Goal: Task Accomplishment & Management: Complete application form

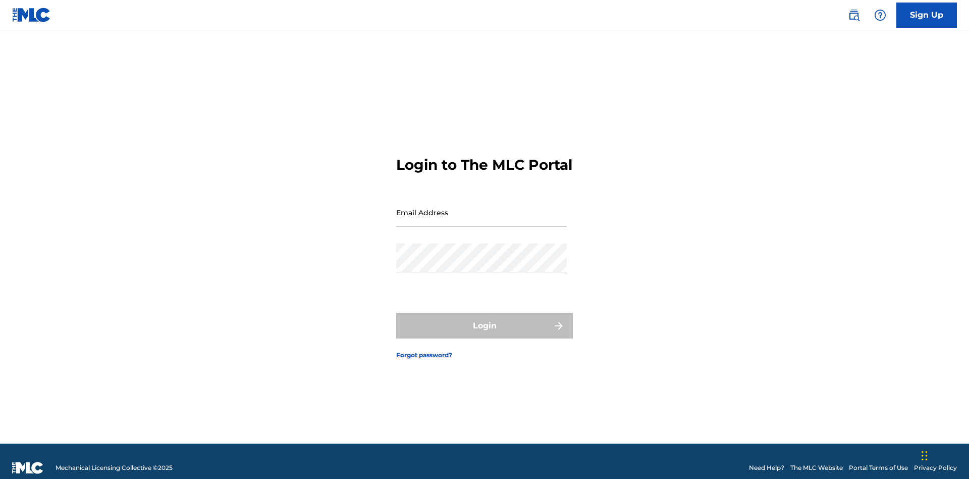
scroll to position [13, 0]
click at [482, 207] on input "Email Address" at bounding box center [481, 212] width 171 height 29
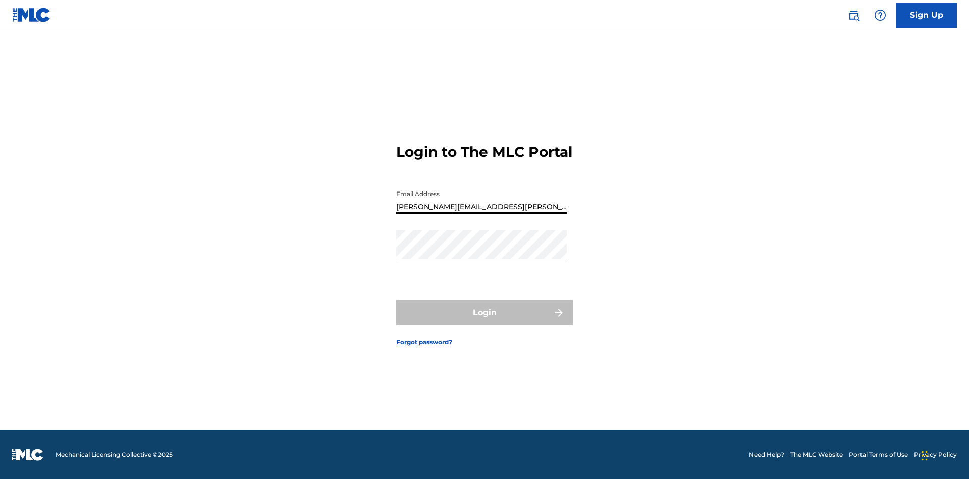
type input "[PERSON_NAME][EMAIL_ADDRESS][PERSON_NAME][DOMAIN_NAME]"
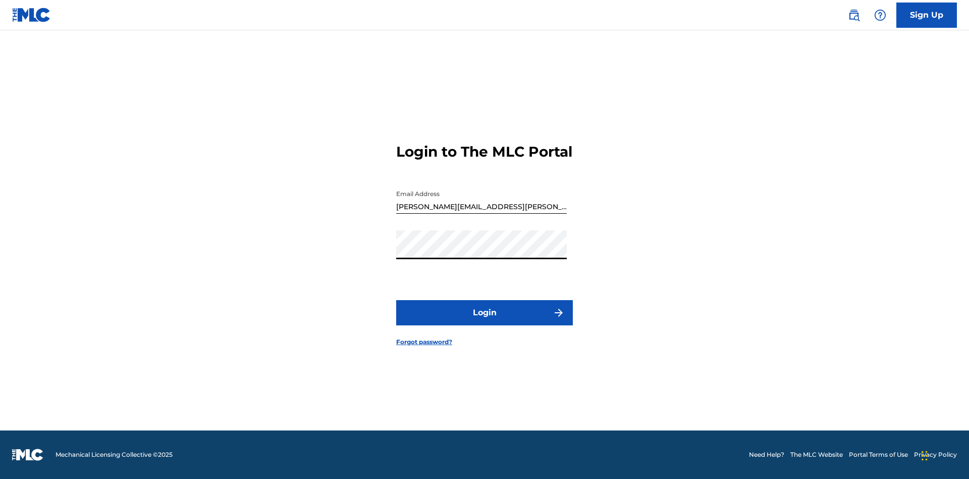
click at [485, 321] on button "Login" at bounding box center [484, 312] width 177 height 25
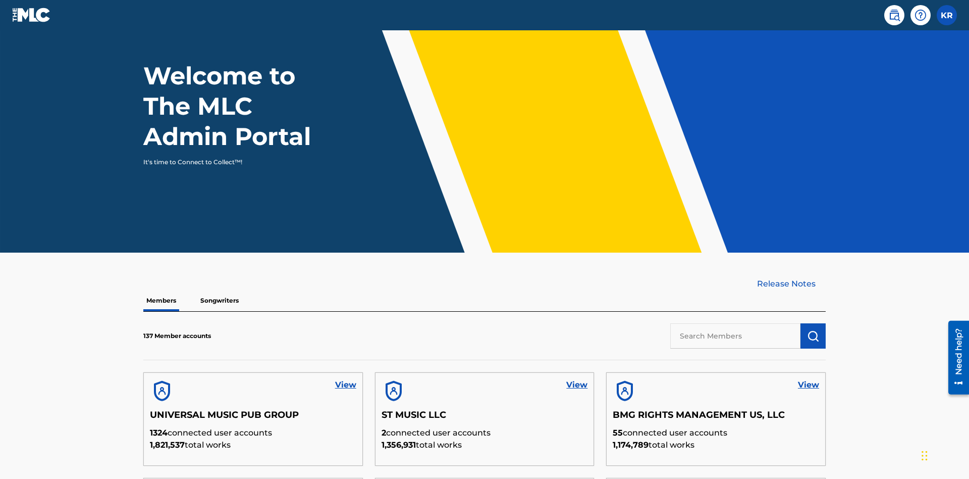
click at [736, 323] on input "text" at bounding box center [735, 335] width 130 height 25
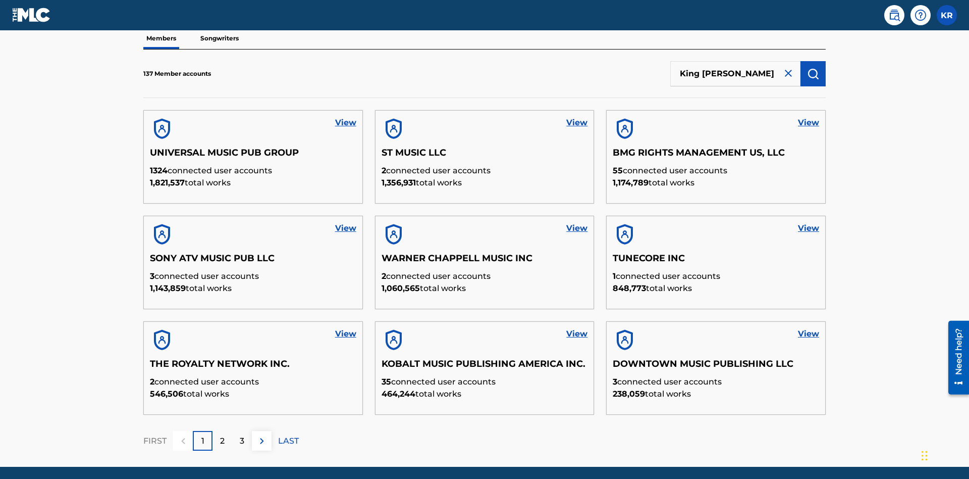
scroll to position [102, 0]
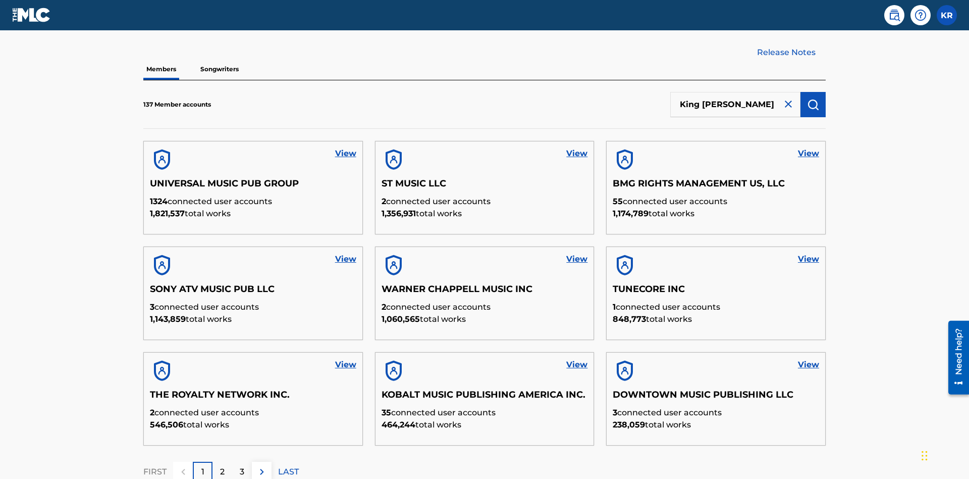
type input "King [PERSON_NAME]"
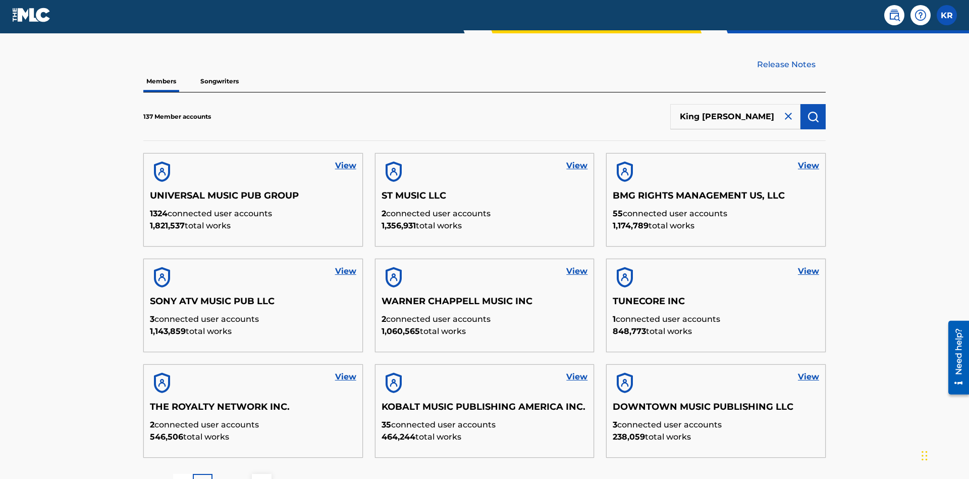
click at [813, 111] on img "submit" at bounding box center [813, 117] width 12 height 12
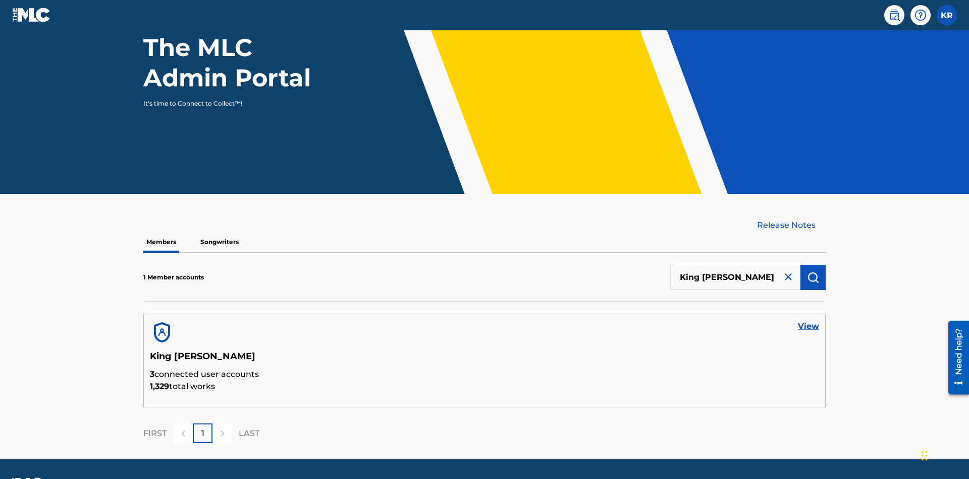
click at [809, 320] on link "View" at bounding box center [808, 326] width 21 height 12
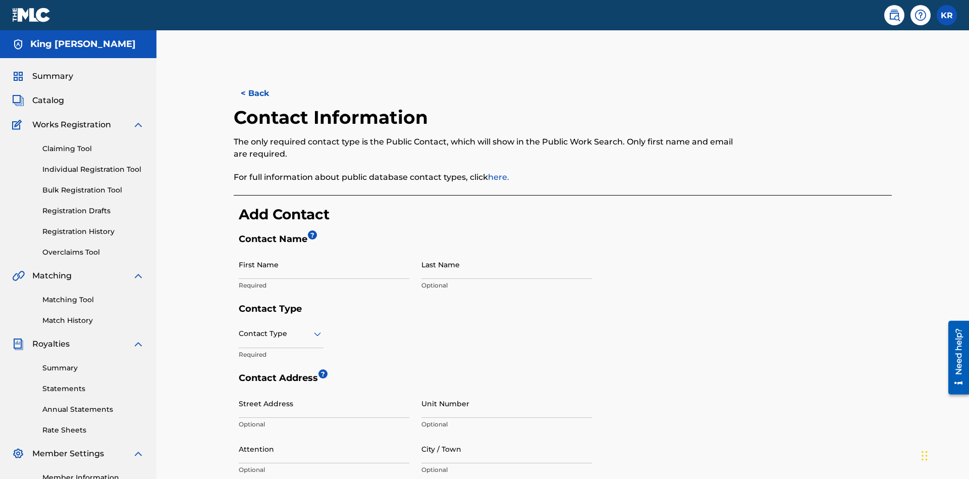
click at [324, 250] on input "First Name" at bounding box center [324, 264] width 171 height 29
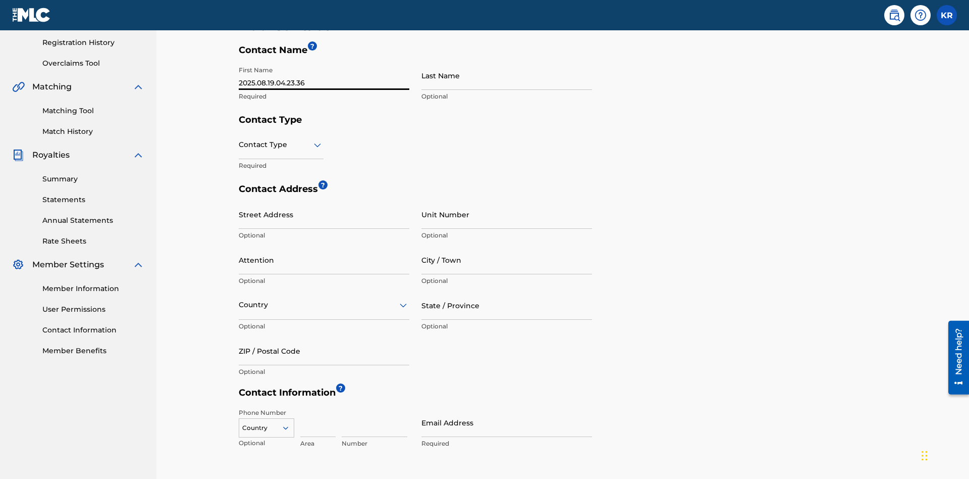
type input "2025.08.19.04.23.36"
click at [507, 75] on input "Last Name" at bounding box center [507, 75] width 171 height 29
type input "2025.08.19.04.23.36"
click at [239, 139] on input "text" at bounding box center [240, 144] width 2 height 11
click at [507, 245] on input "City / Town" at bounding box center [507, 259] width 171 height 29
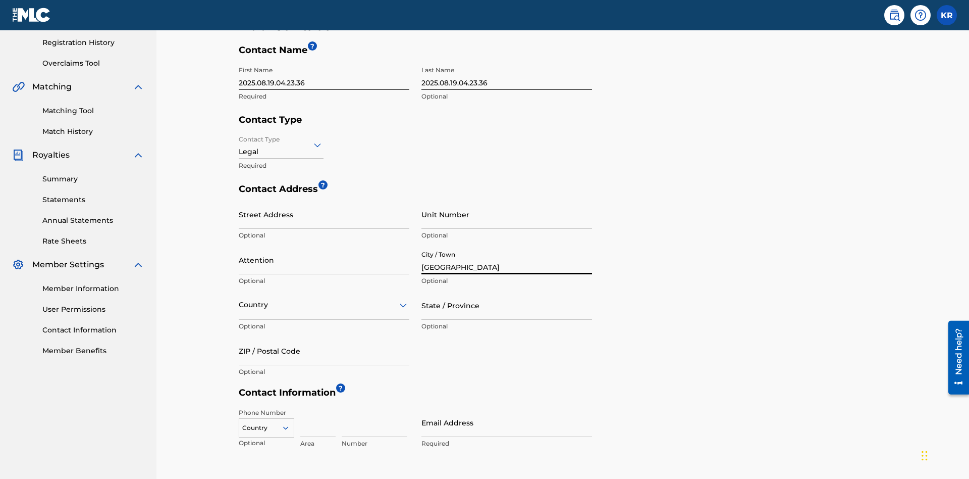
type input "[GEOGRAPHIC_DATA]"
click at [324, 200] on input "Street Address" at bounding box center [324, 214] width 171 height 29
type input "[STREET_ADDRESS]"
click at [507, 200] on input "Unit Number" at bounding box center [507, 214] width 171 height 29
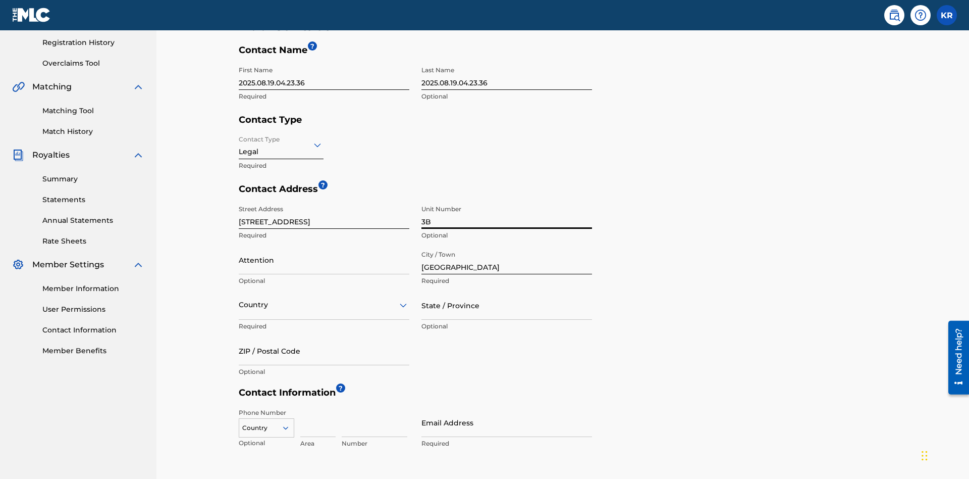
type input "3B"
click at [324, 245] on input "Attention" at bounding box center [324, 259] width 171 height 29
type input "[PERSON_NAME]"
click at [239, 299] on input "text" at bounding box center [240, 304] width 2 height 11
click at [507, 291] on input "State / Province" at bounding box center [507, 305] width 171 height 29
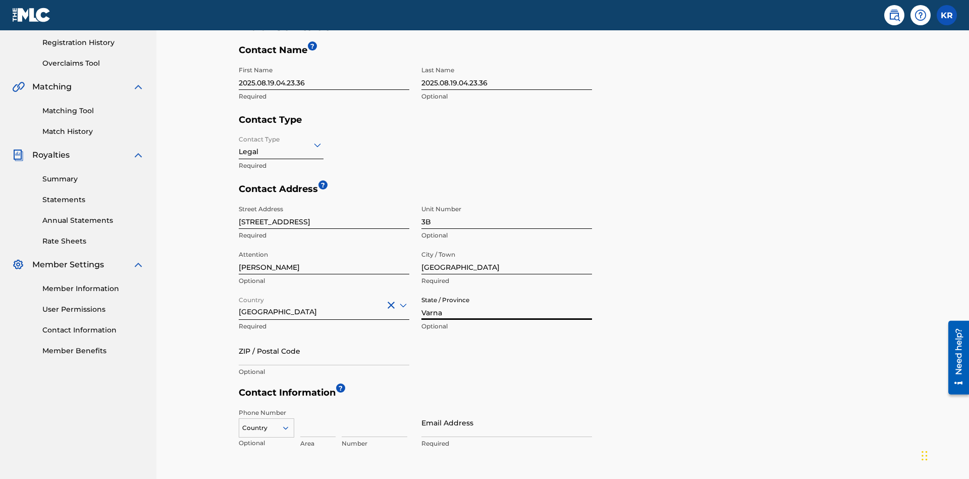
type input "Varna"
click at [324, 336] on input "ZIP / Postal Code" at bounding box center [324, 350] width 171 height 29
type input "V5X 2Z9"
click at [290, 423] on icon at bounding box center [285, 427] width 9 height 9
click at [267, 433] on div "US, [GEOGRAPHIC_DATA] +1" at bounding box center [266, 452] width 55 height 39
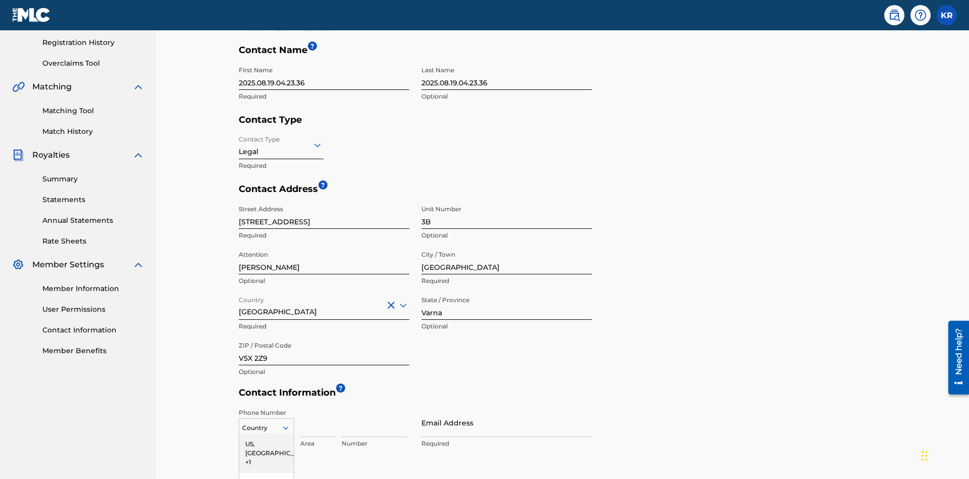
click at [318, 408] on input at bounding box center [317, 422] width 35 height 29
type input "202"
click at [375, 408] on input at bounding box center [375, 422] width 66 height 29
type input "1234567"
click at [507, 408] on input "Email Address" at bounding box center [507, 422] width 171 height 29
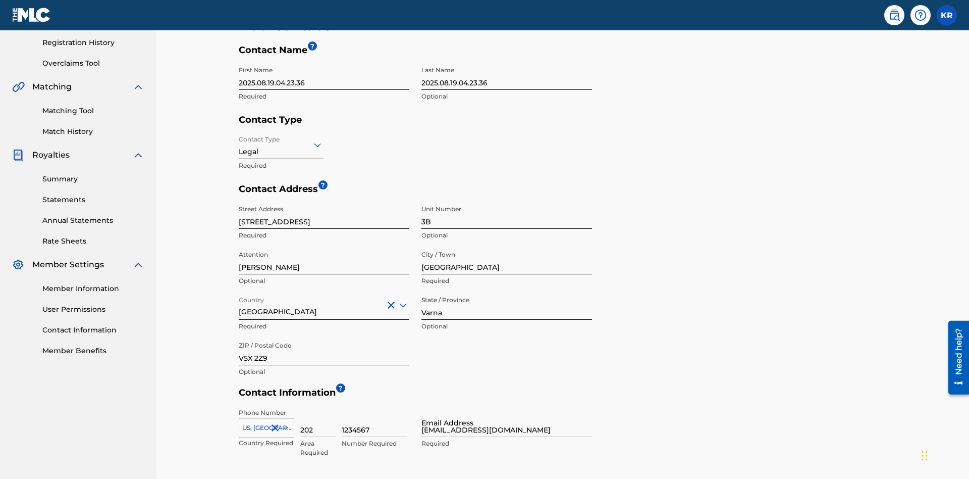
type input "[EMAIL_ADDRESS][DOMAIN_NAME]"
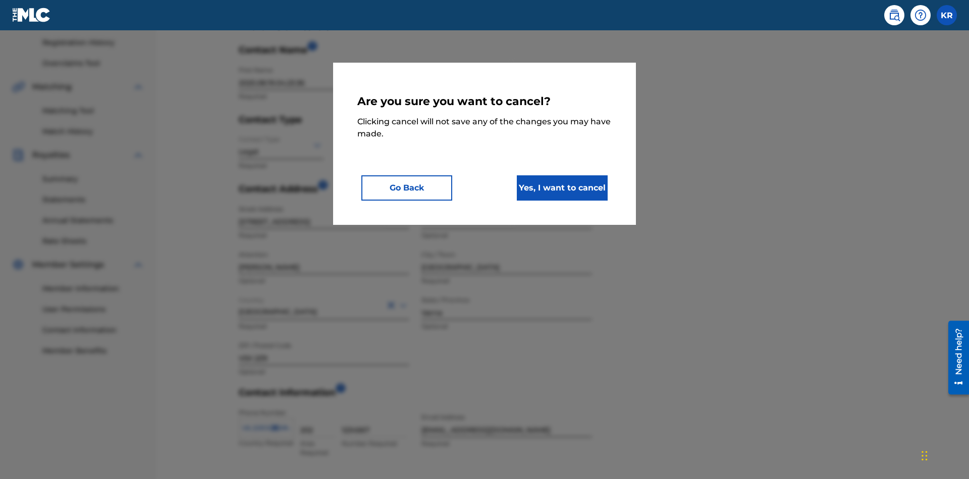
click at [562, 187] on button "Yes, I want to cancel" at bounding box center [562, 187] width 91 height 25
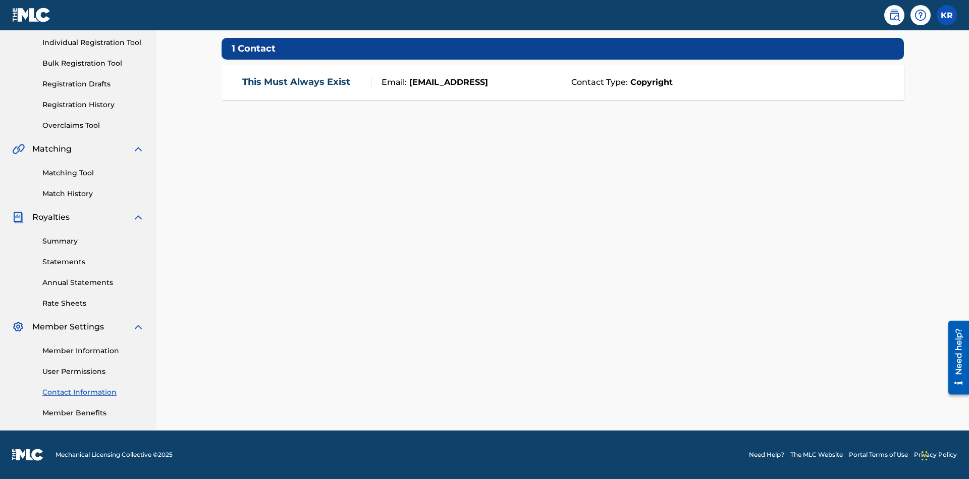
scroll to position [77, 0]
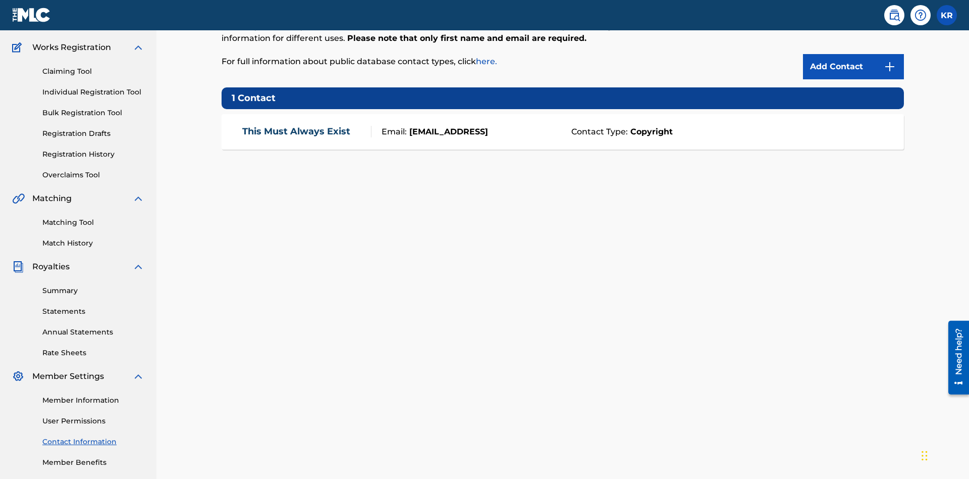
click at [563, 126] on div "Email: [EMAIL_ADDRESS]" at bounding box center [469, 132] width 194 height 12
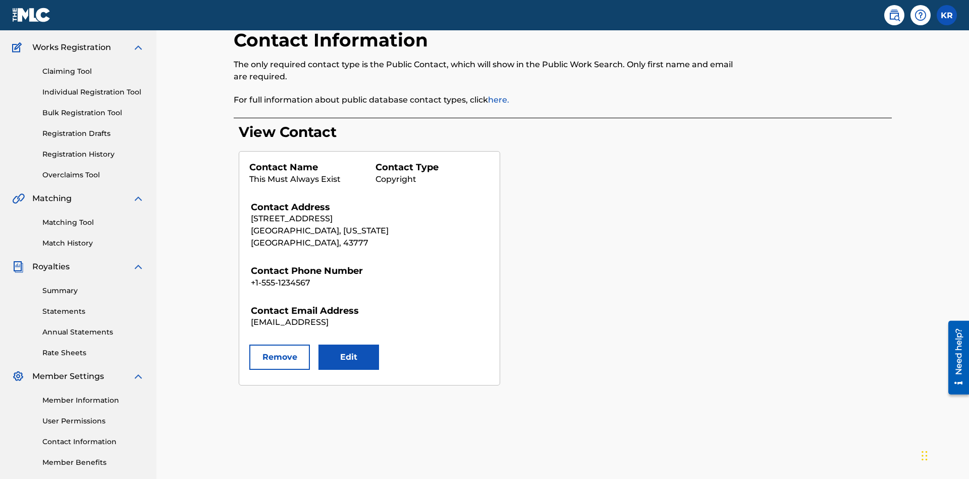
click at [349, 344] on button "Edit" at bounding box center [349, 356] width 61 height 25
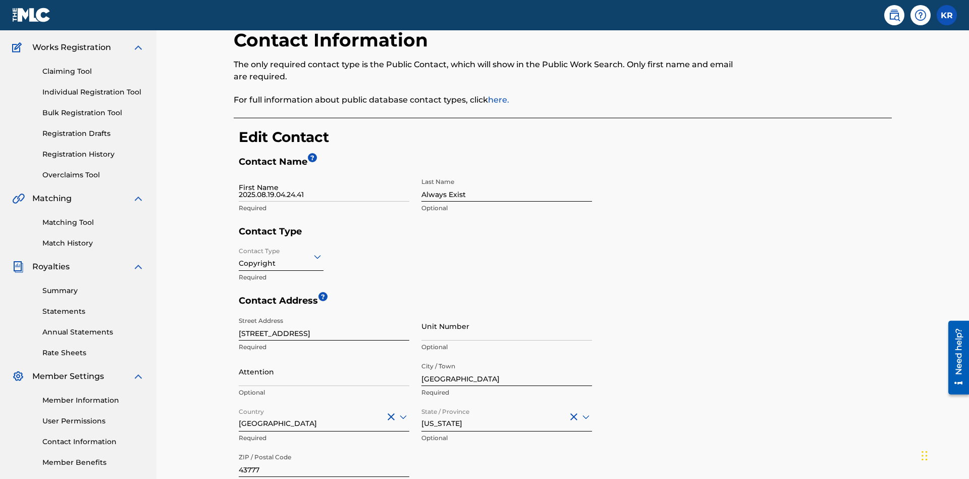
type input "2025.08.19.04.24.41"
click at [507, 173] on input "Always Exist" at bounding box center [507, 187] width 171 height 29
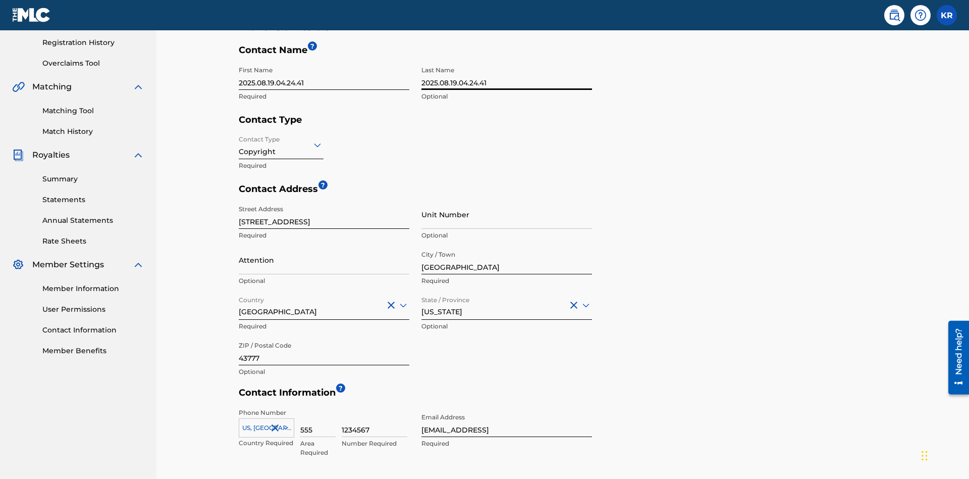
type input "2025.08.19.04.24.41"
click at [239, 139] on input "Contact Type" at bounding box center [240, 144] width 2 height 11
click at [281, 204] on div "Legal" at bounding box center [281, 215] width 84 height 23
click at [507, 245] on input "[GEOGRAPHIC_DATA]" at bounding box center [507, 259] width 171 height 29
type input "[GEOGRAPHIC_DATA]"
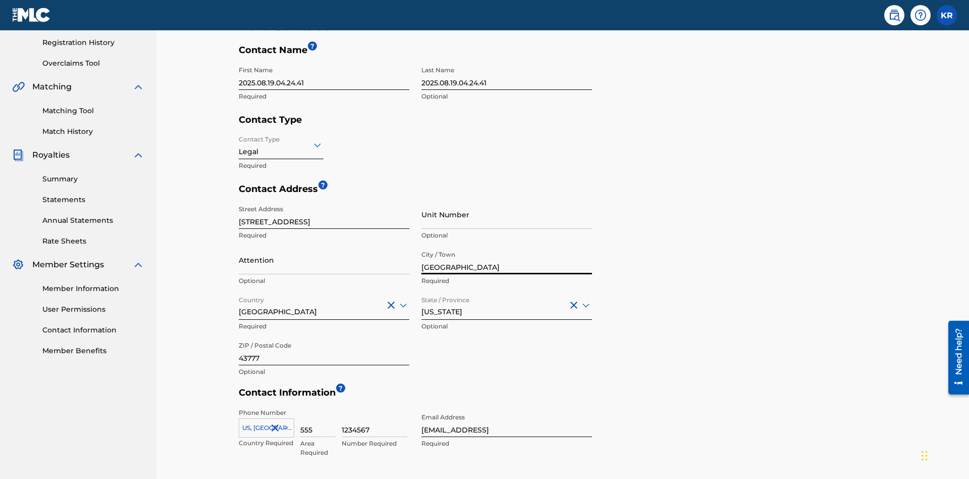
click at [324, 200] on input "[STREET_ADDRESS]" at bounding box center [324, 214] width 171 height 29
type input "[STREET_ADDRESS]"
click at [507, 200] on input "Unit Number" at bounding box center [507, 214] width 171 height 29
type input "77"
click at [324, 245] on input "Attention" at bounding box center [324, 259] width 171 height 29
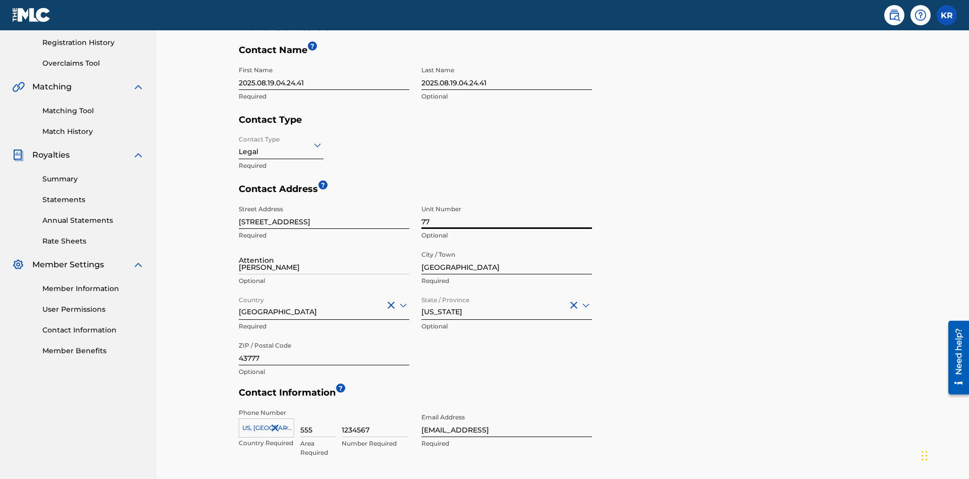
type input "[PERSON_NAME]"
click at [239, 299] on input "Country" at bounding box center [240, 304] width 2 height 11
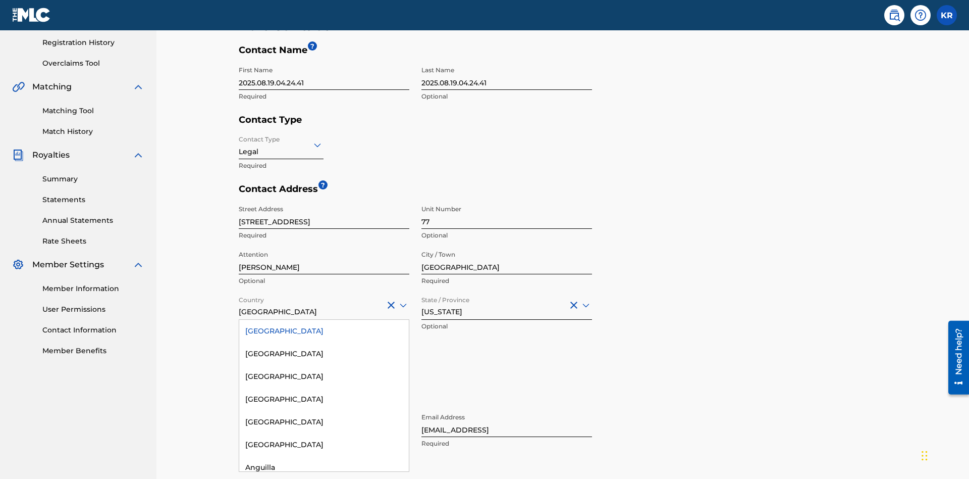
click at [324, 336] on input "43777" at bounding box center [324, 350] width 171 height 29
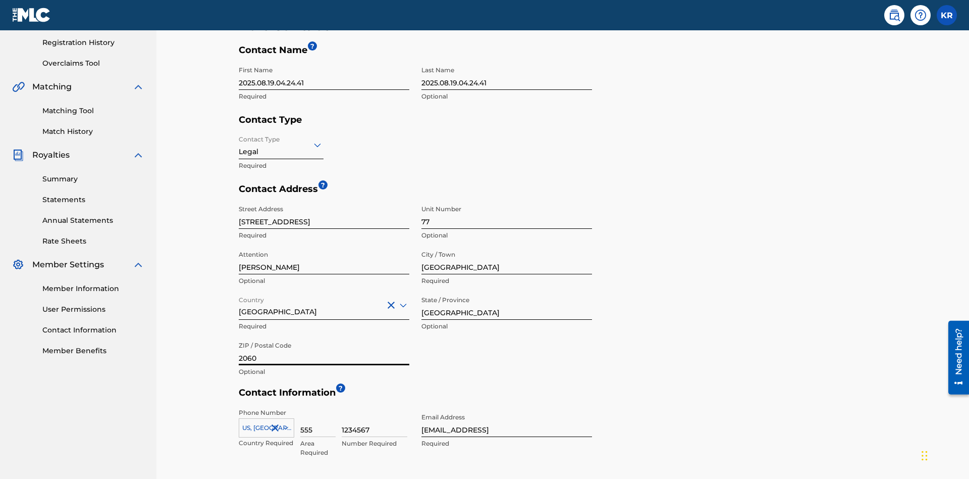
type input "2060"
click at [284, 426] on icon at bounding box center [285, 427] width 5 height 3
click at [318, 408] on input "555" at bounding box center [317, 422] width 35 height 29
type input "293"
click at [375, 408] on input "1234567" at bounding box center [375, 422] width 66 height 29
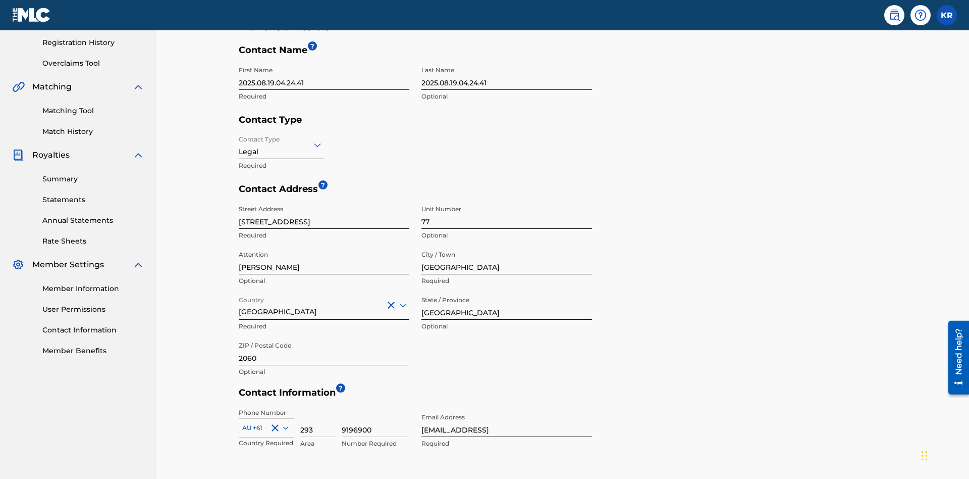
type input "9196900"
click at [507, 408] on input "[EMAIL_ADDRESS]" at bounding box center [507, 422] width 171 height 29
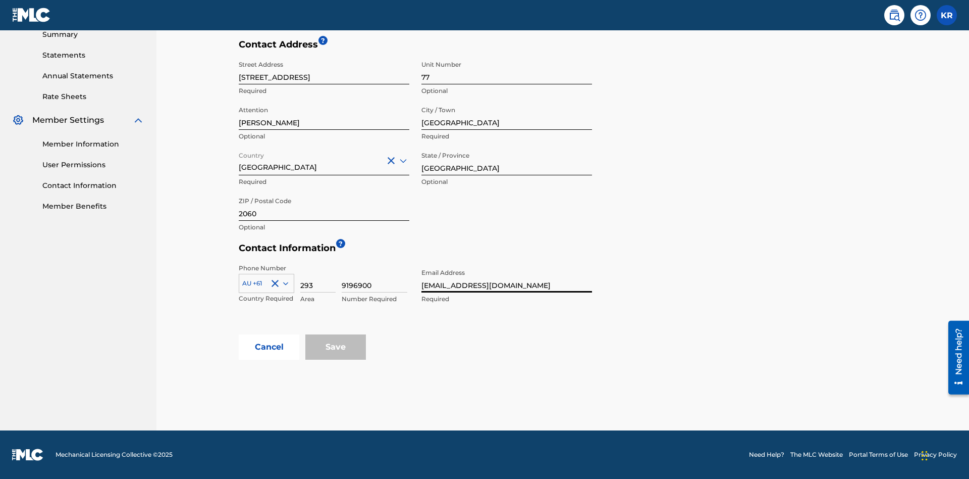
type input "[EMAIL_ADDRESS][DOMAIN_NAME]"
click at [269, 347] on button "Cancel" at bounding box center [269, 346] width 61 height 25
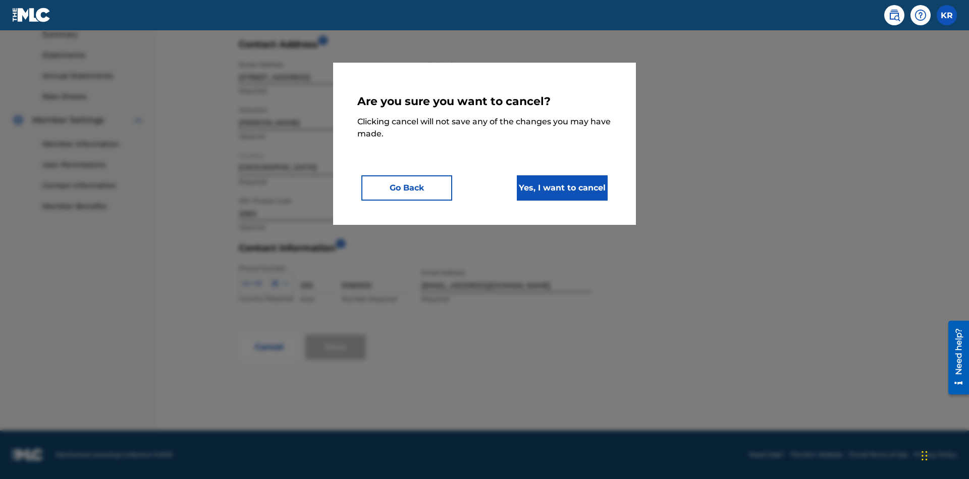
click at [562, 187] on button "Yes, I want to cancel" at bounding box center [562, 187] width 91 height 25
